Goal: Task Accomplishment & Management: Use online tool/utility

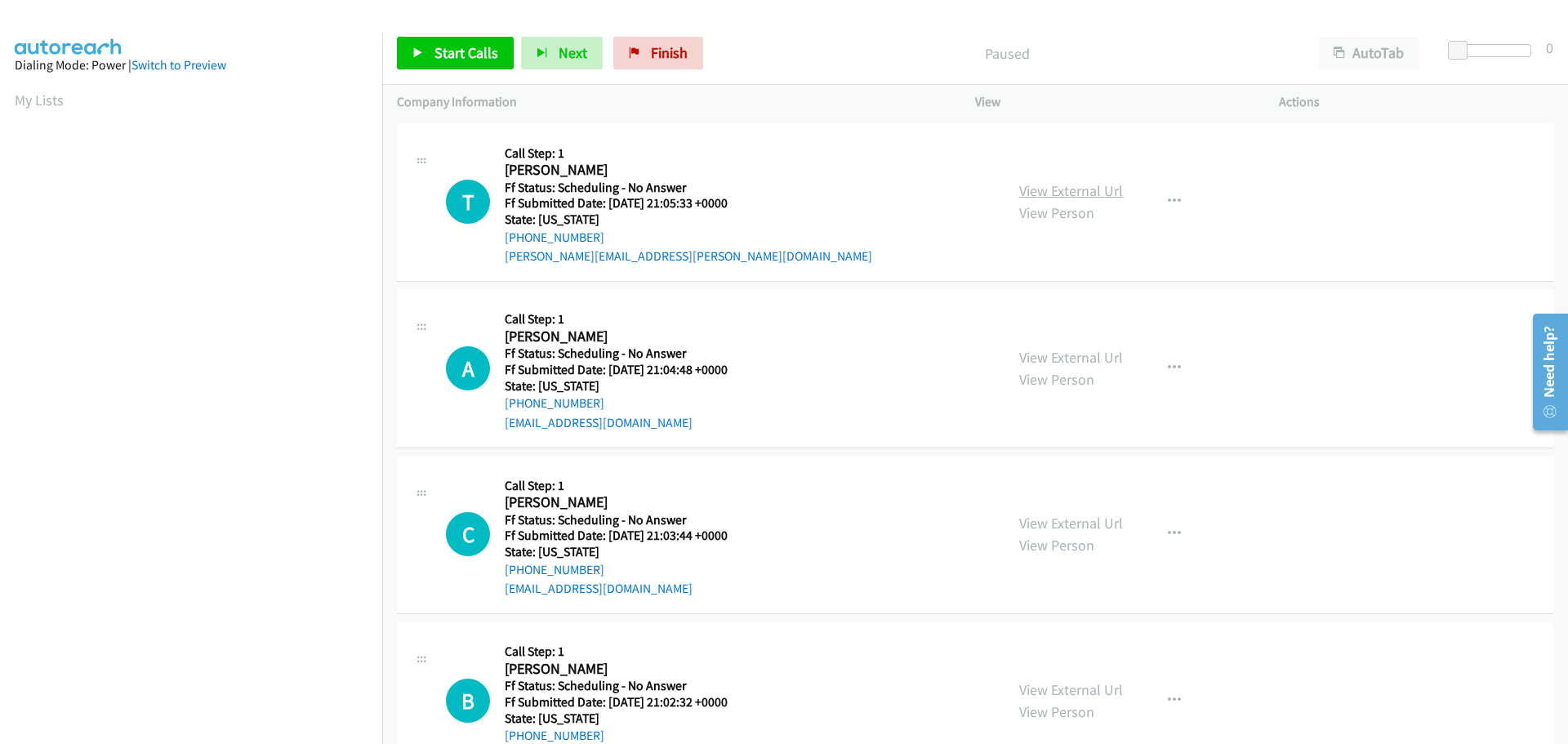
click at [1019, 192] on link "View External Url" at bounding box center [1071, 191] width 104 height 19
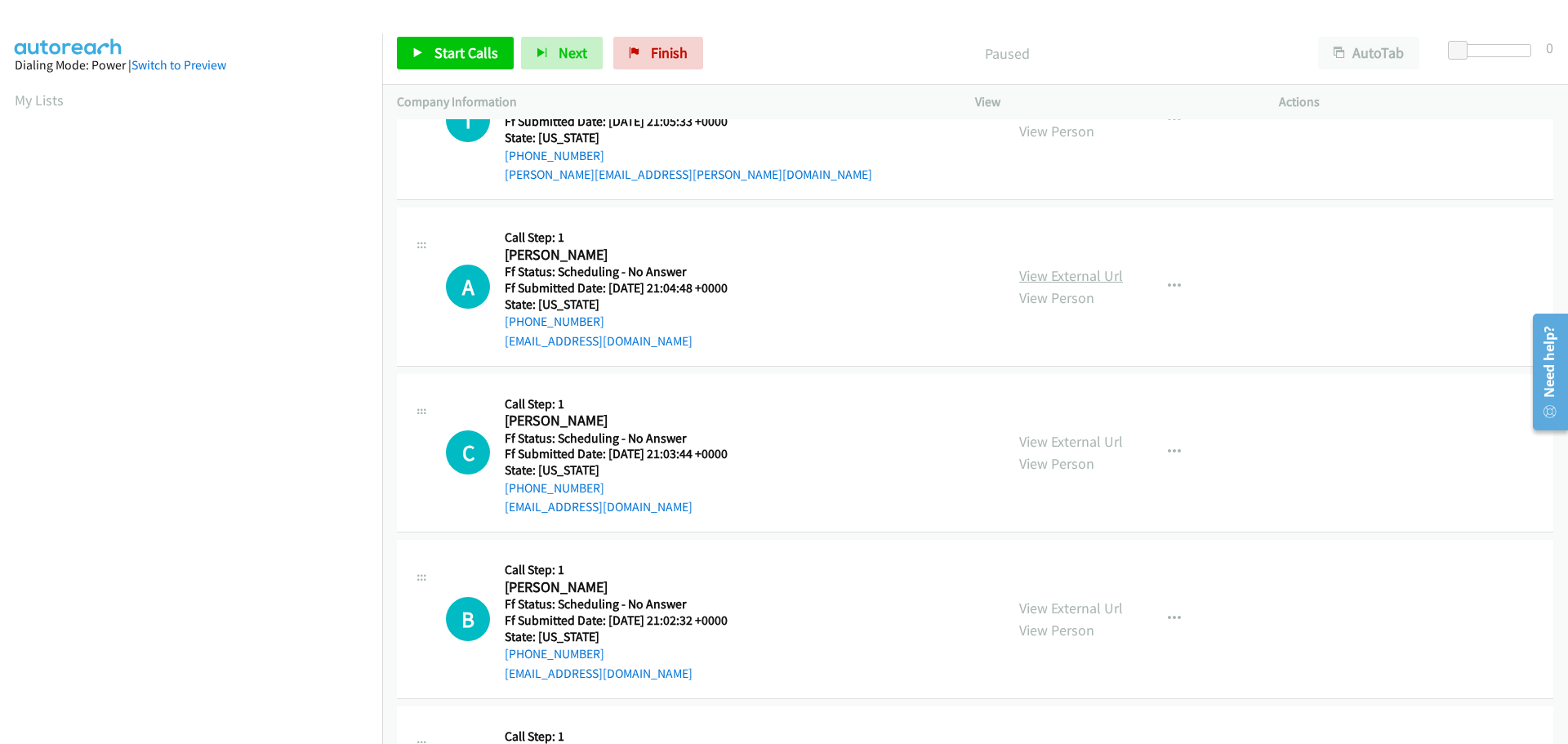
click at [1034, 279] on link "View External Url" at bounding box center [1071, 276] width 104 height 19
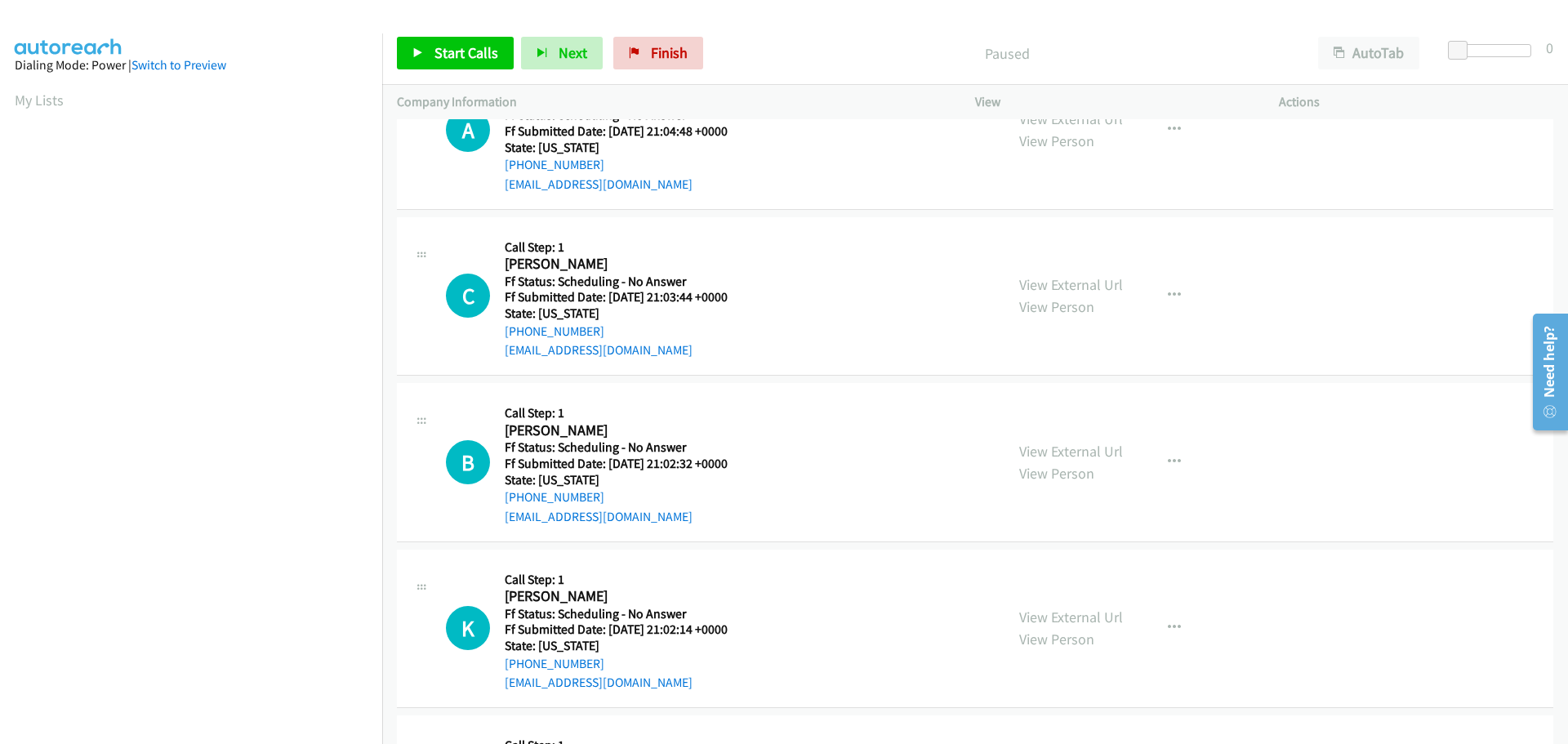
scroll to position [245, 0]
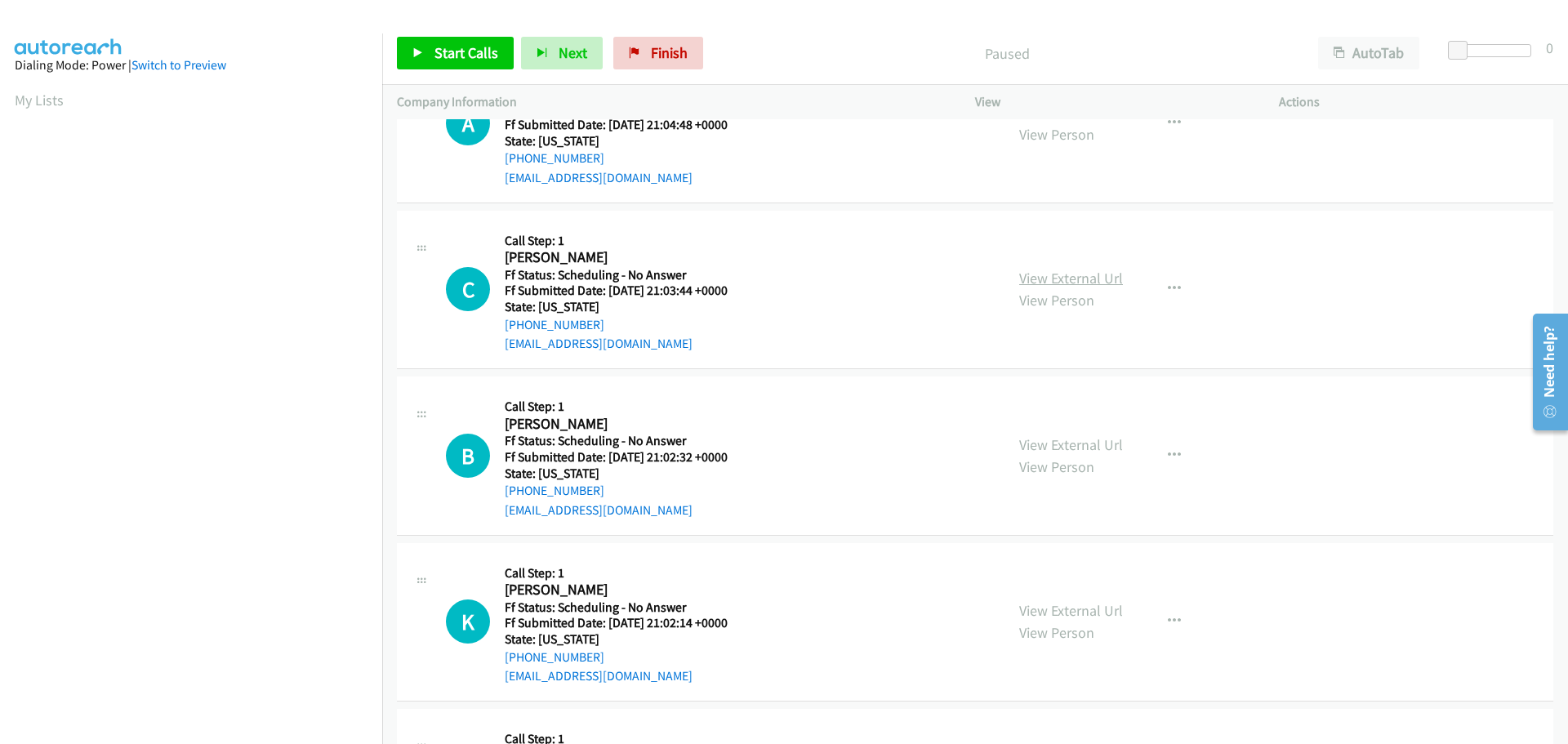
click at [1028, 281] on link "View External Url" at bounding box center [1071, 279] width 104 height 19
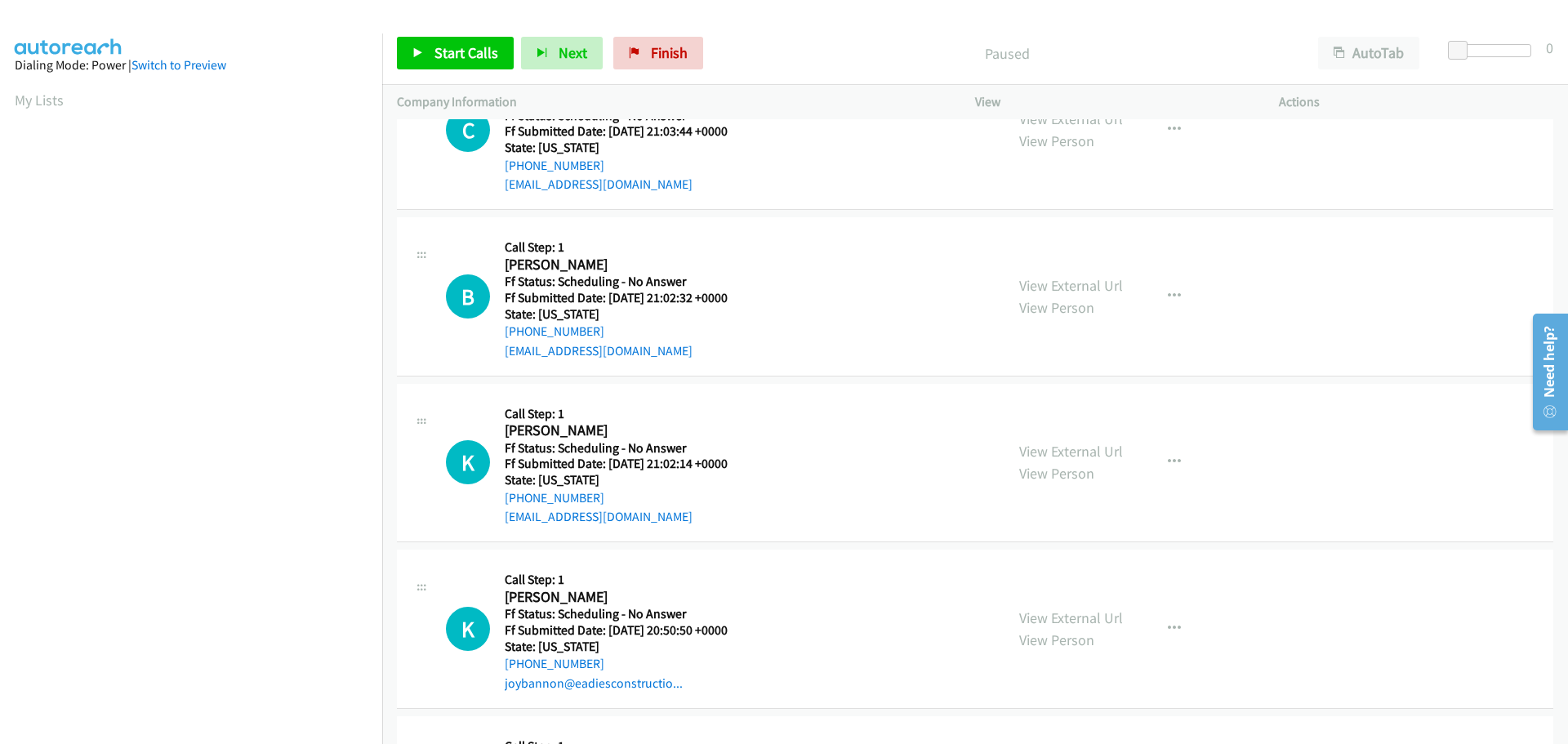
scroll to position [408, 0]
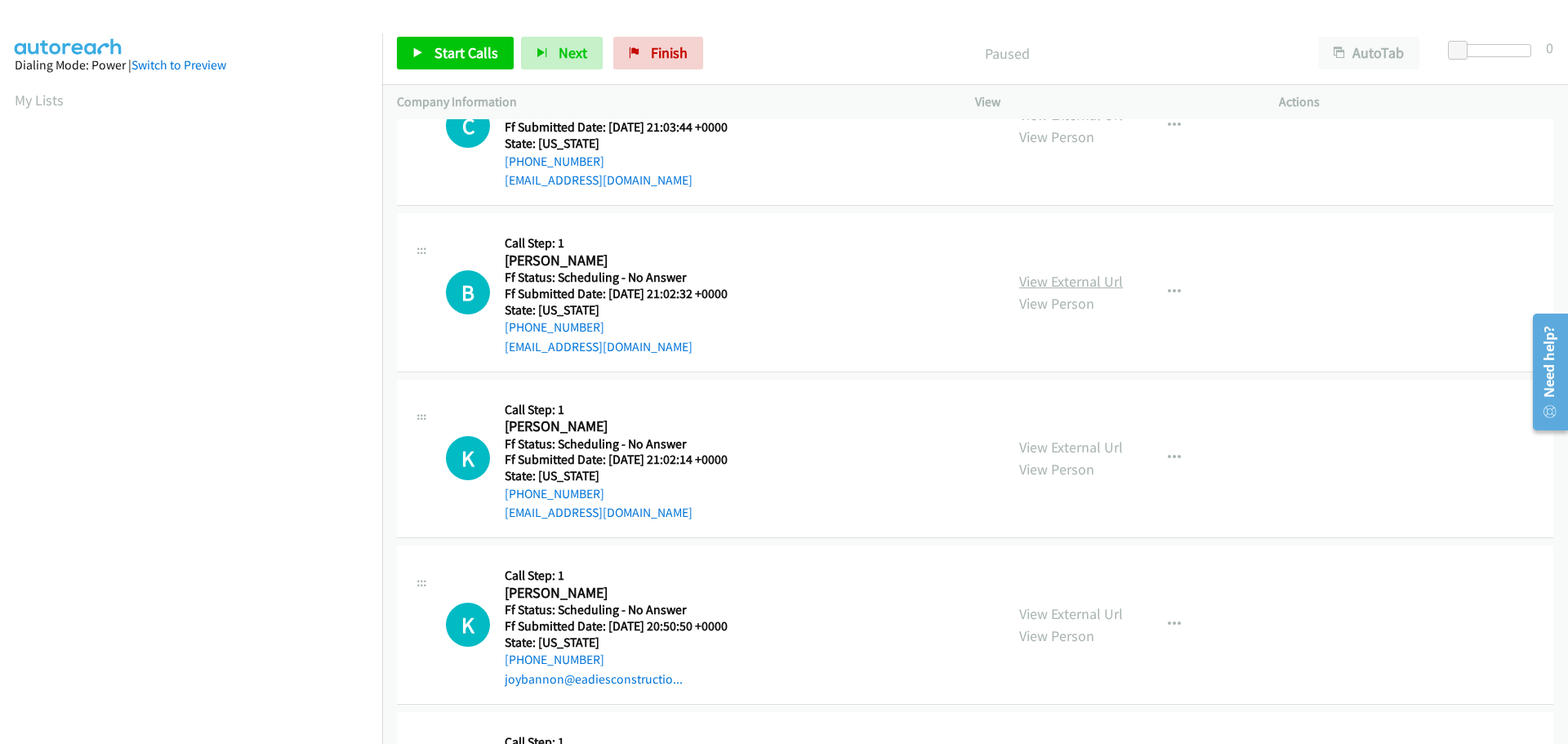
click at [1030, 276] on link "View External Url" at bounding box center [1071, 281] width 104 height 19
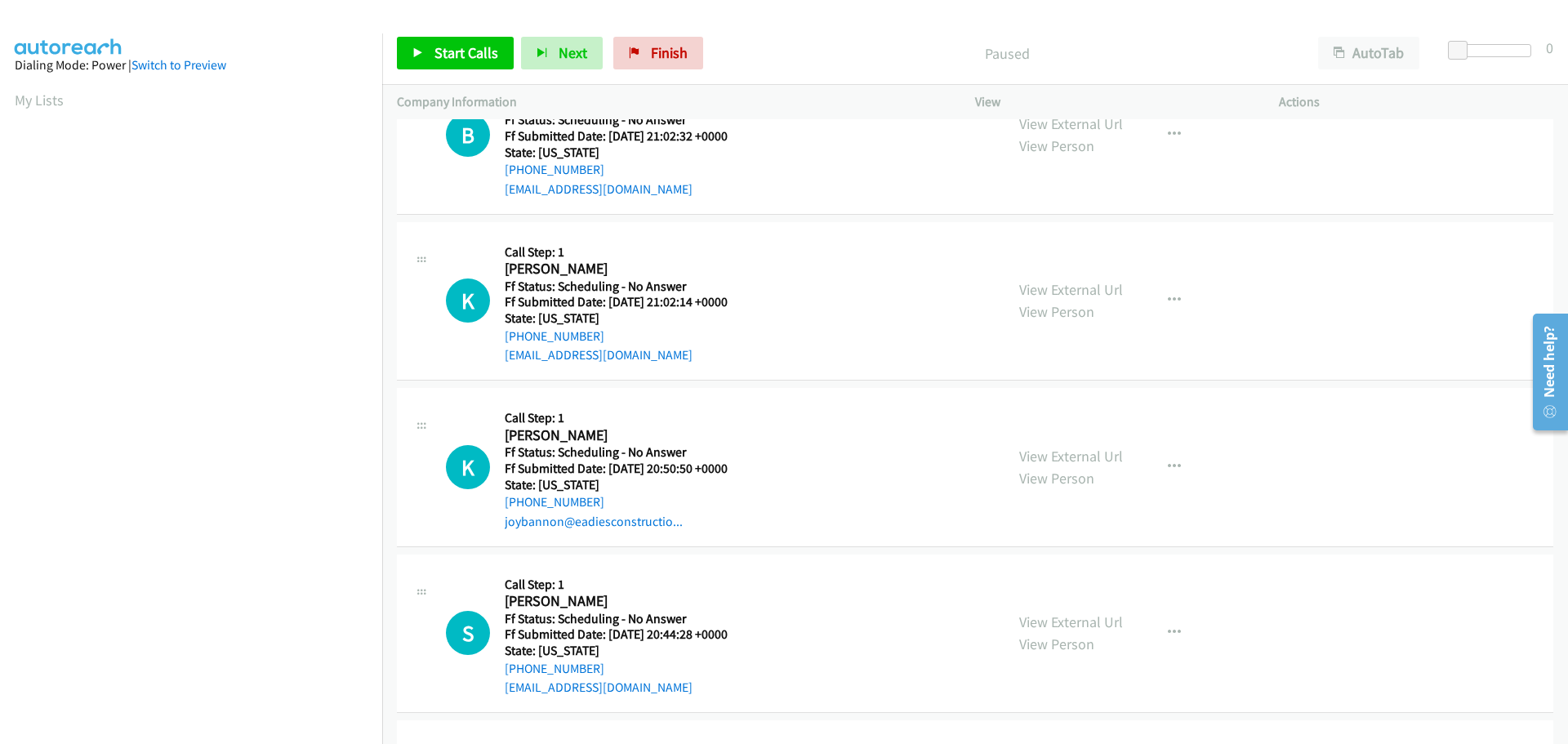
scroll to position [572, 0]
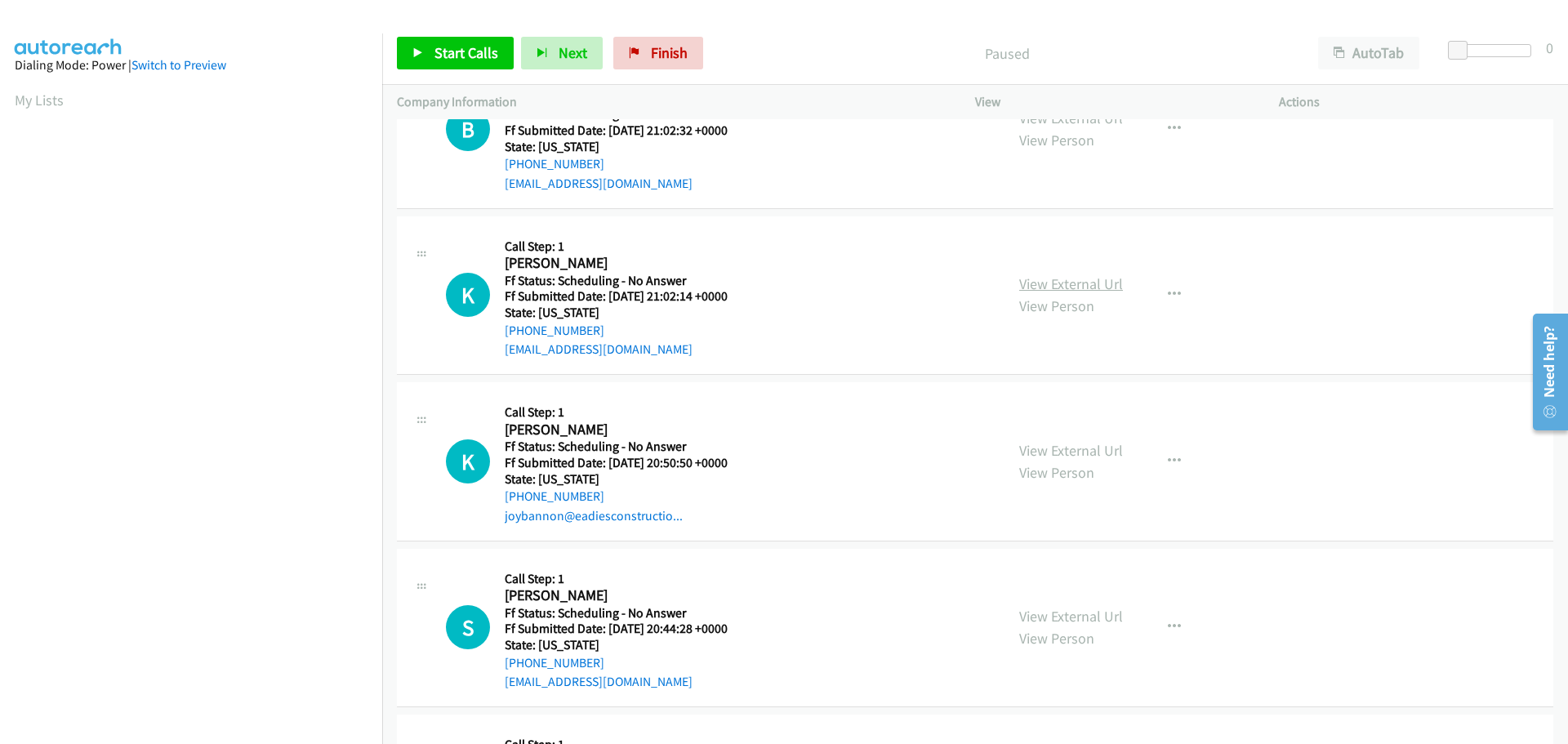
click at [1031, 280] on link "View External Url" at bounding box center [1071, 284] width 104 height 19
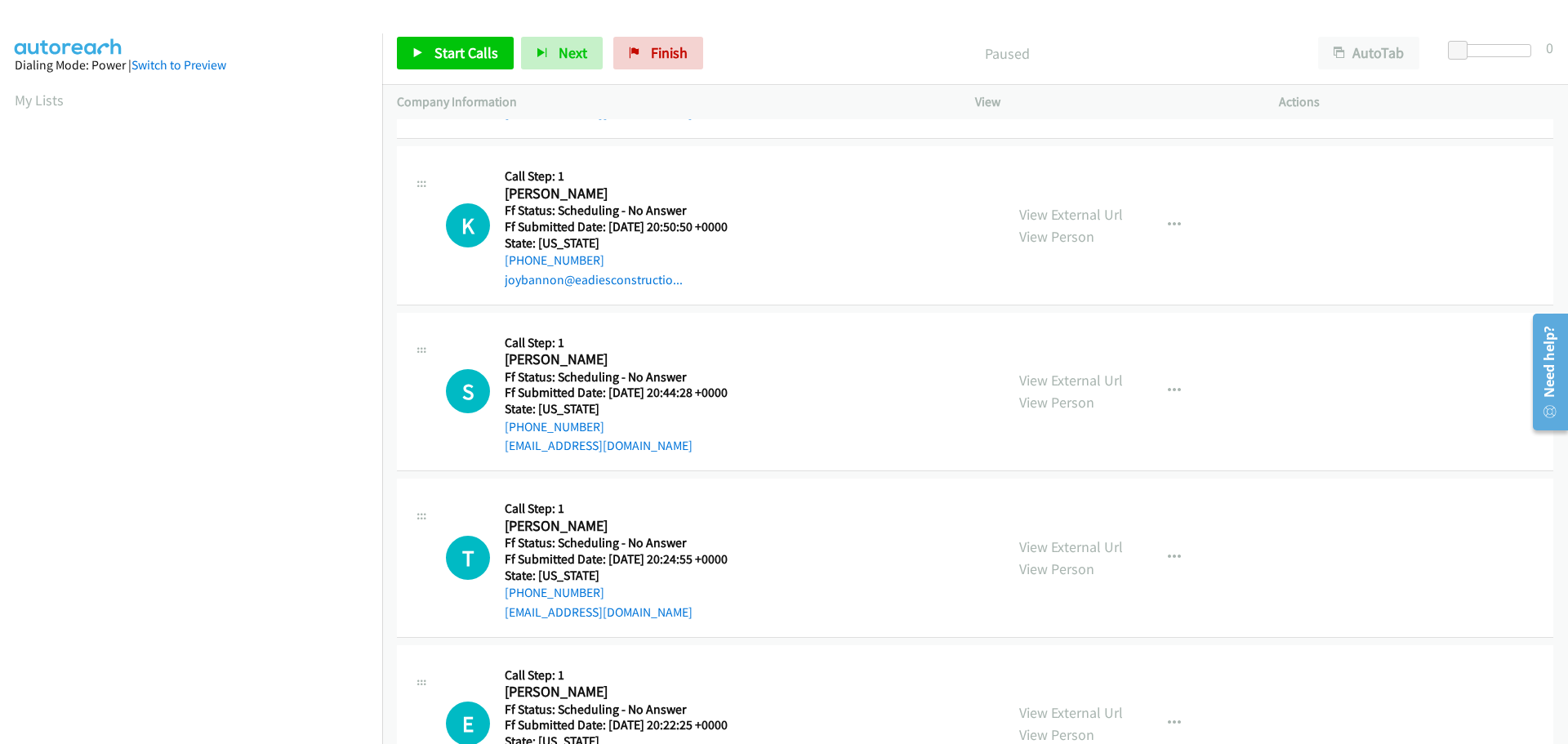
scroll to position [817, 0]
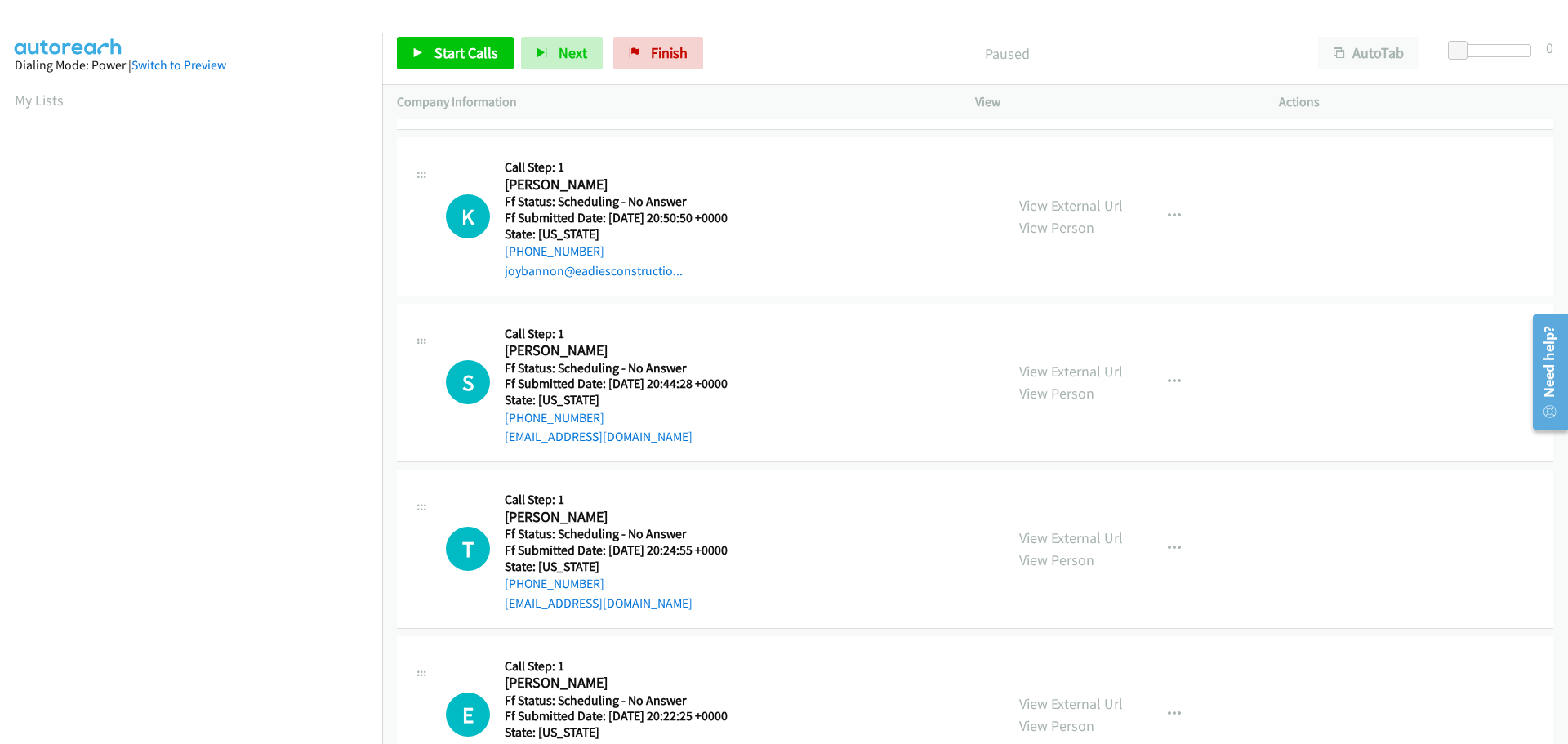
click at [1035, 205] on link "View External Url" at bounding box center [1071, 206] width 104 height 19
click at [1031, 364] on link "View External Url" at bounding box center [1071, 371] width 104 height 19
click at [421, 44] on link "Start Calls" at bounding box center [455, 53] width 117 height 33
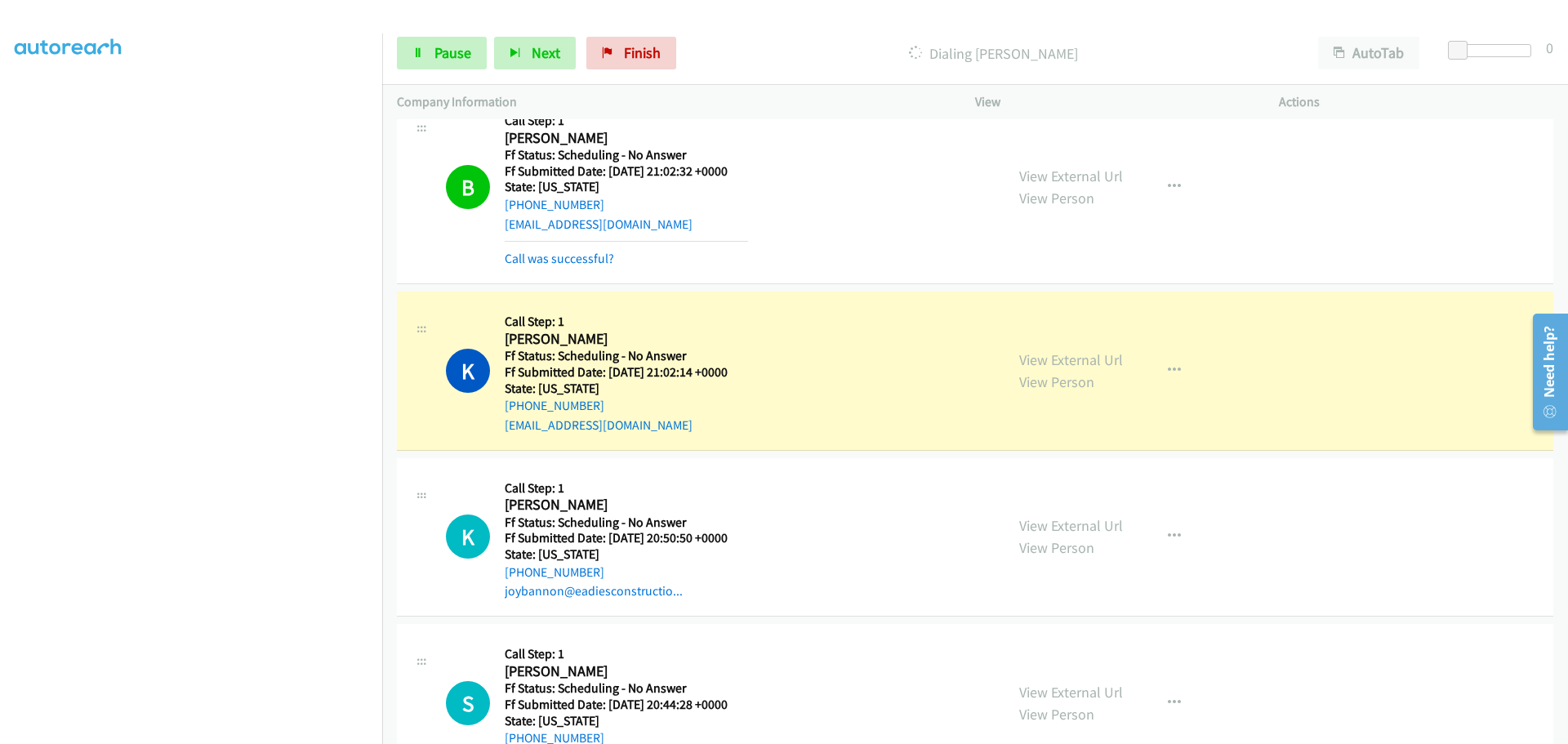
scroll to position [653, 0]
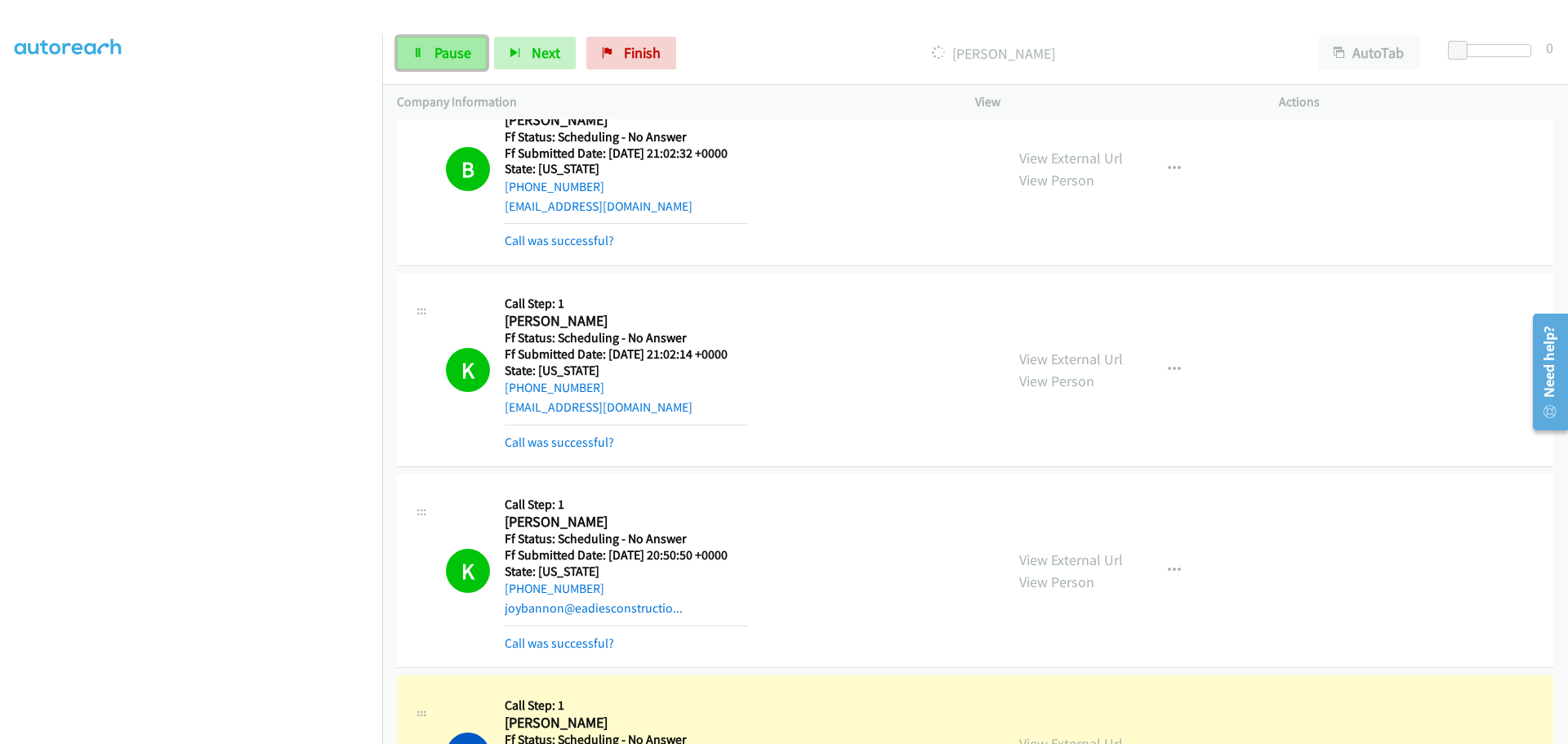
click at [438, 54] on span "Pause" at bounding box center [453, 53] width 36 height 19
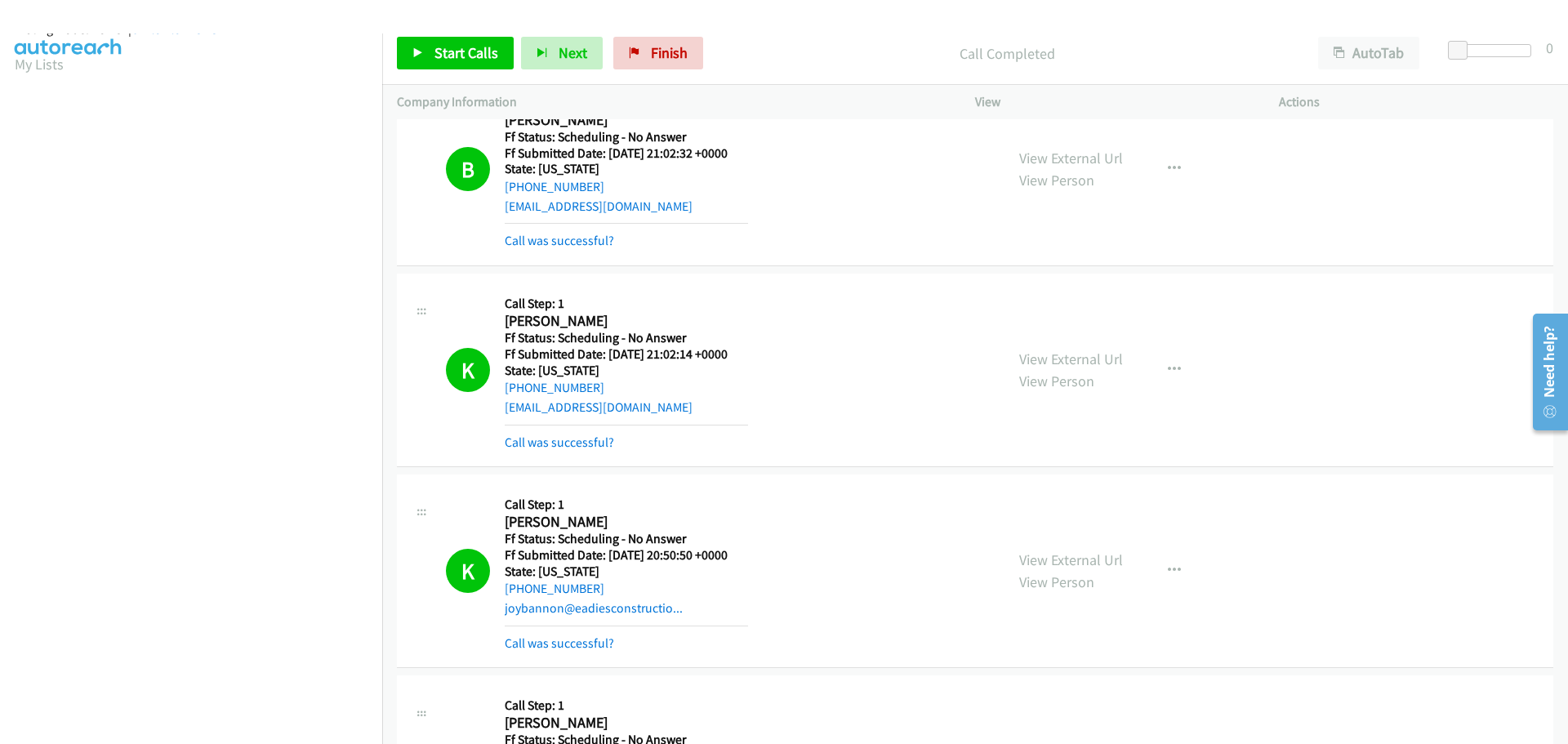
scroll to position [0, 0]
click at [670, 54] on span "Finish" at bounding box center [669, 53] width 36 height 19
